Goal: Book appointment/travel/reservation

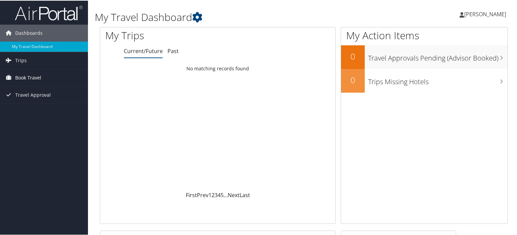
click at [31, 74] on span "Book Travel" at bounding box center [28, 77] width 26 height 17
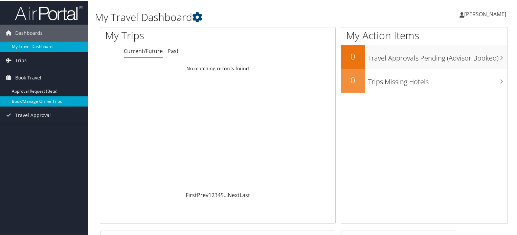
click at [24, 100] on link "Book/Manage Online Trips" at bounding box center [44, 101] width 88 height 10
